Goal: Task Accomplishment & Management: Use online tool/utility

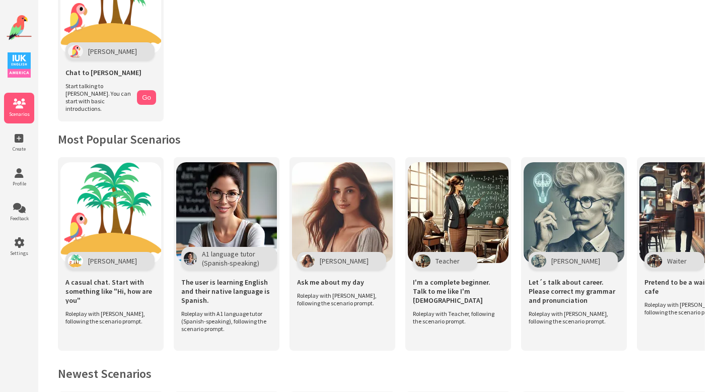
scroll to position [115, 0]
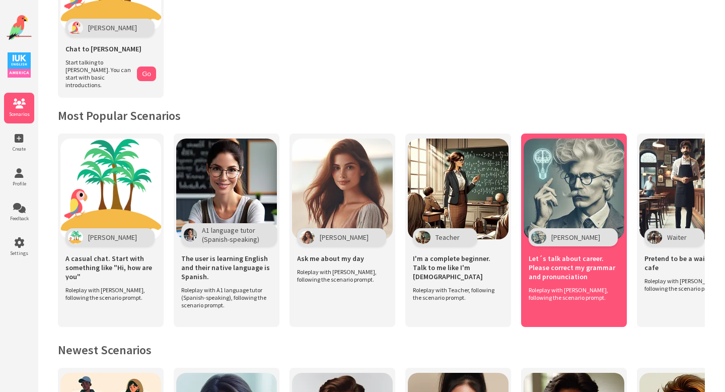
click at [545, 260] on span "Let´s talk about career. Please correct my grammar and pronunciation" at bounding box center [574, 267] width 91 height 27
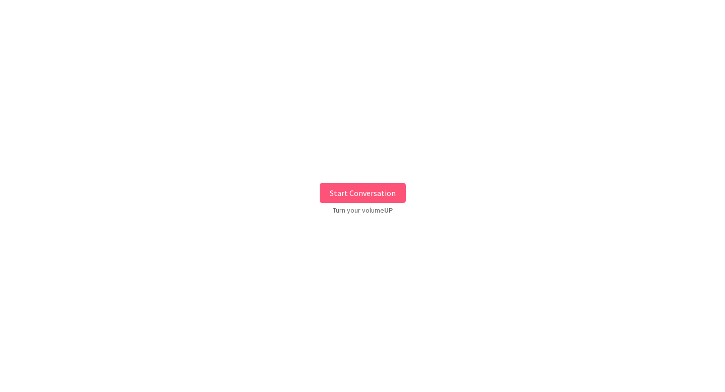
click at [386, 192] on button "Start Conversation" at bounding box center [363, 193] width 86 height 20
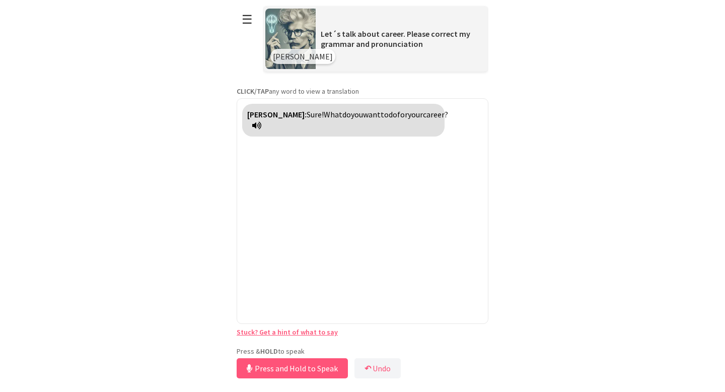
click at [318, 346] on div "Press & HOLD to speak Press and Hold to Speak ↶ Undo Save No voice detected. Ho…" at bounding box center [363, 363] width 252 height 34
click at [318, 362] on button "Release to Stop Speaking" at bounding box center [291, 368] width 108 height 20
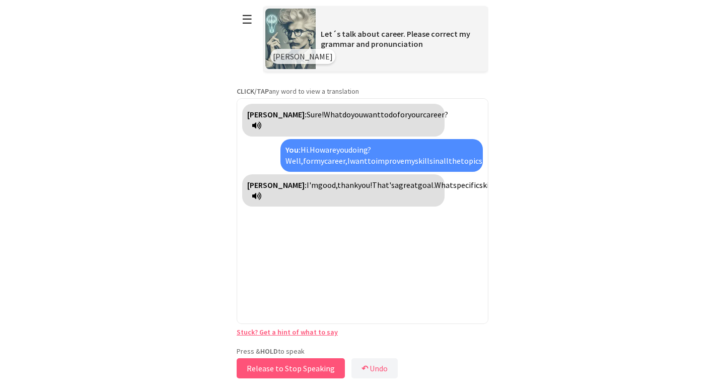
click at [283, 367] on button "Release to Stop Speaking" at bounding box center [291, 368] width 108 height 20
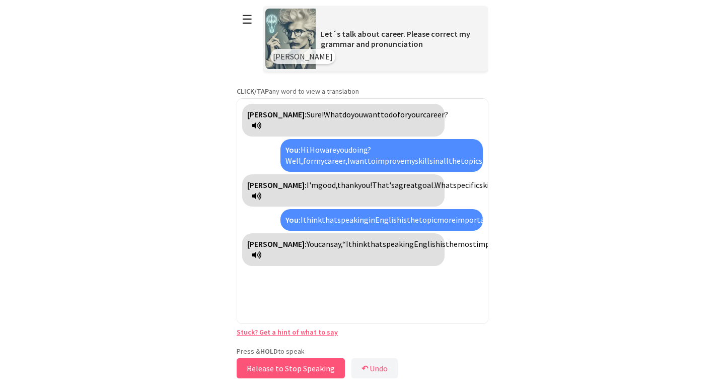
click at [283, 367] on button "Release to Stop Speaking" at bounding box center [291, 368] width 108 height 20
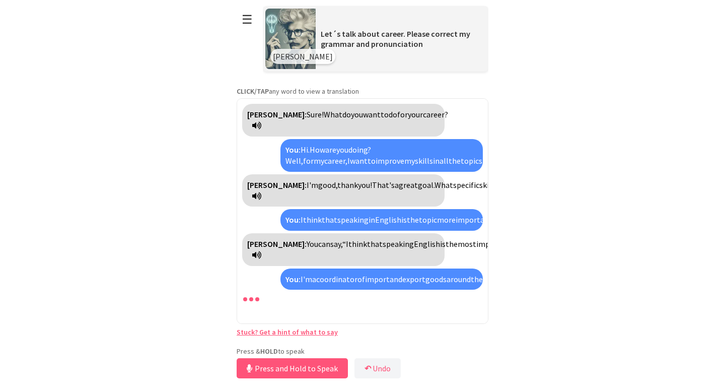
scroll to position [60, 0]
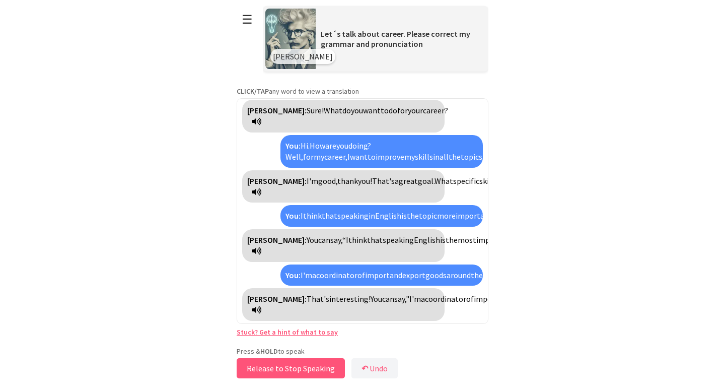
click at [272, 366] on button "Release to Stop Speaking" at bounding box center [291, 368] width 108 height 20
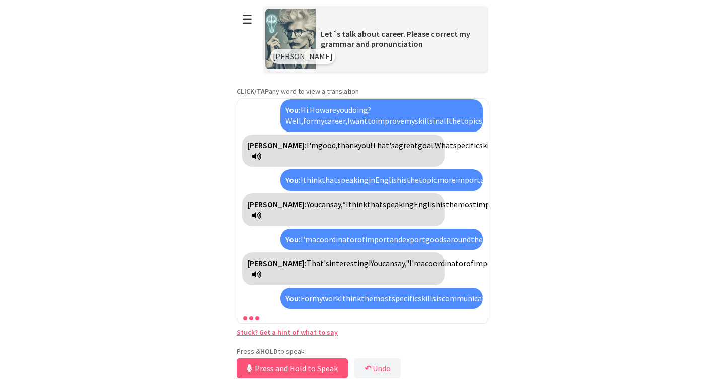
scroll to position [164, 0]
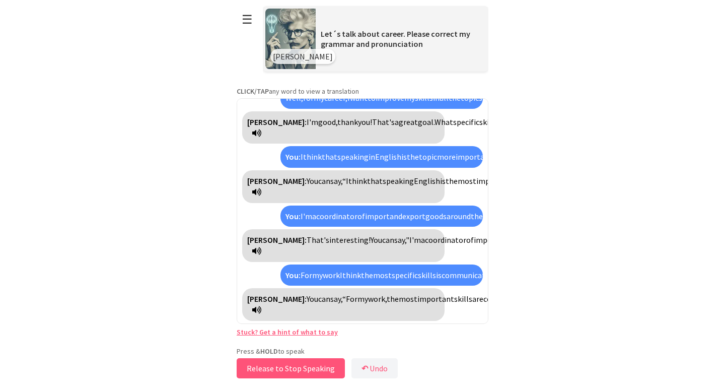
click at [272, 366] on button "Release to Stop Speaking" at bounding box center [291, 368] width 108 height 20
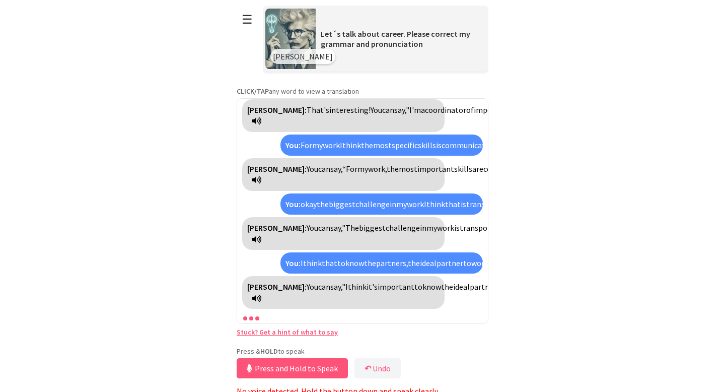
scroll to position [5, 0]
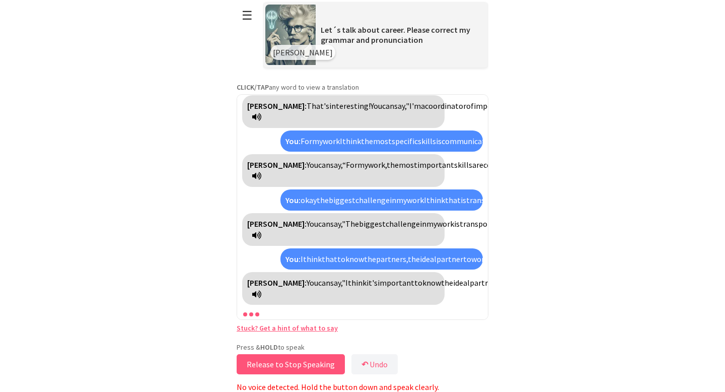
click at [296, 358] on button "Release to Stop Speaking" at bounding box center [291, 364] width 108 height 20
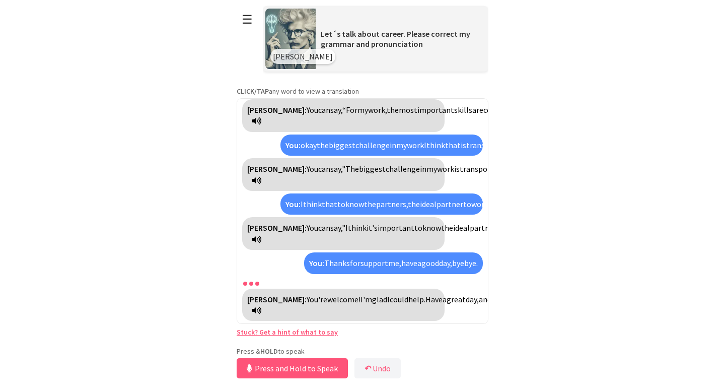
scroll to position [590, 0]
click at [300, 366] on button "Release to Stop Speaking" at bounding box center [291, 368] width 108 height 20
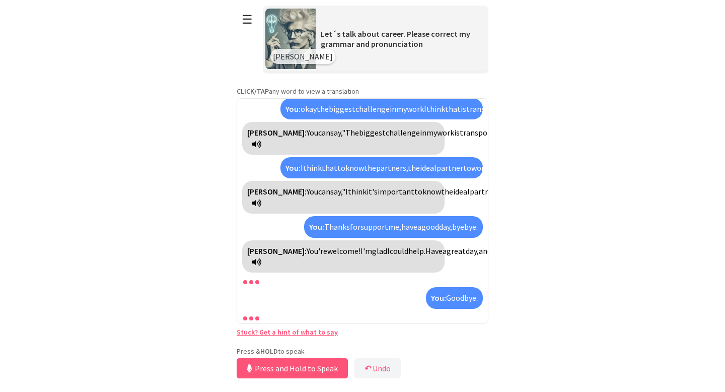
scroll to position [638, 0]
